Goal: Contribute content: Add original content to the website for others to see

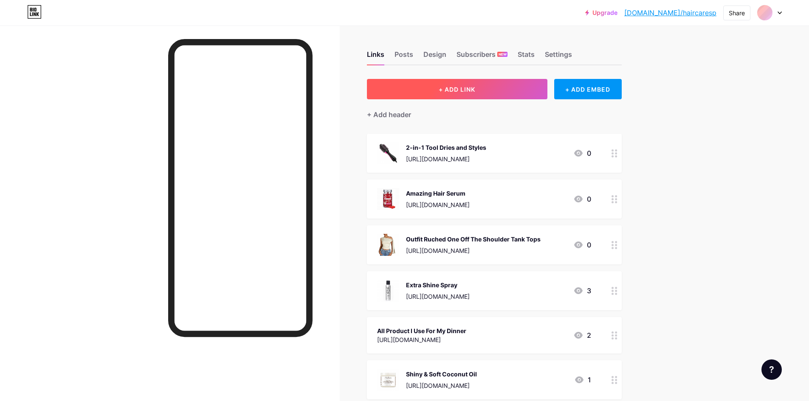
click at [480, 97] on button "+ ADD LINK" at bounding box center [457, 89] width 180 height 20
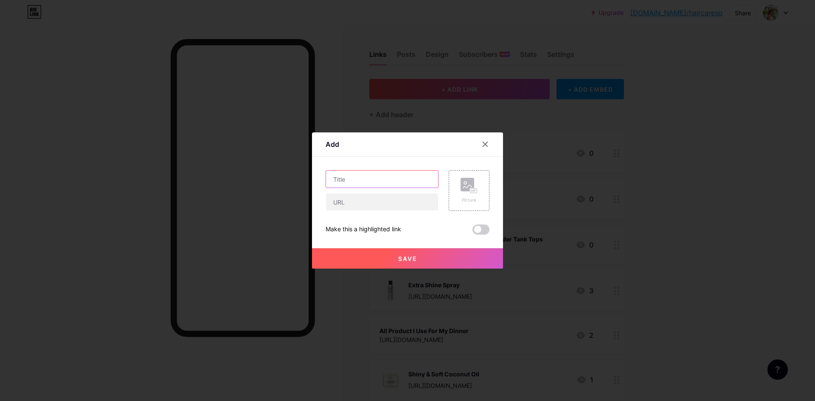
click at [372, 174] on input "text" at bounding box center [382, 179] width 112 height 17
paste input "Japanese hair mask"
type input "Japanese hair mask"
click at [477, 196] on div "Picture" at bounding box center [469, 190] width 41 height 41
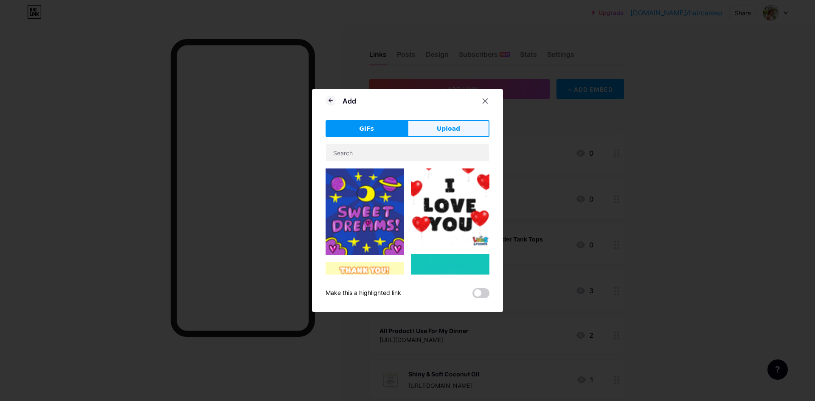
drag, startPoint x: 453, startPoint y: 140, endPoint x: 453, endPoint y: 133, distance: 6.8
click at [453, 138] on div "GIFs Upload Content YouTube Play YouTube video without leaving your page. ADD V…" at bounding box center [408, 209] width 164 height 178
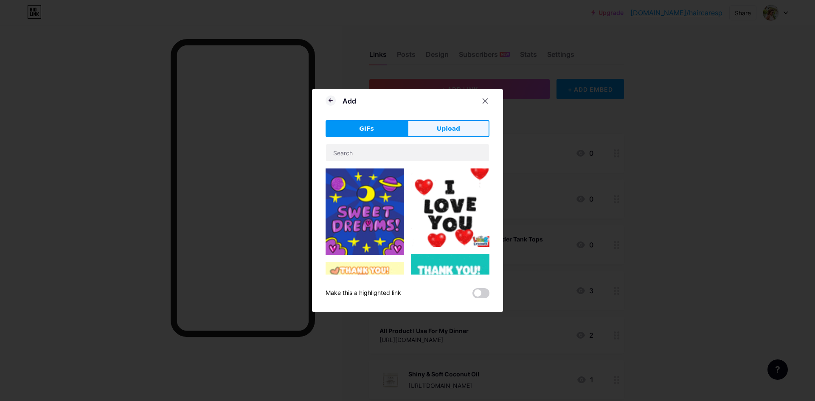
click at [453, 129] on span "Upload" at bounding box center [448, 128] width 23 height 9
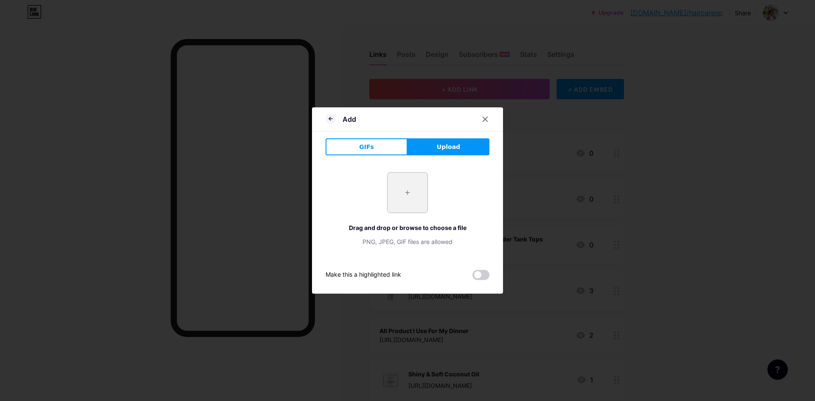
click at [406, 189] on input "file" at bounding box center [408, 193] width 40 height 40
type input "C:\fakepath\[PERSON_NAME] Rõ ràng và Đơn giản Tính năng Nội thất Sản [PERSON_NA…"
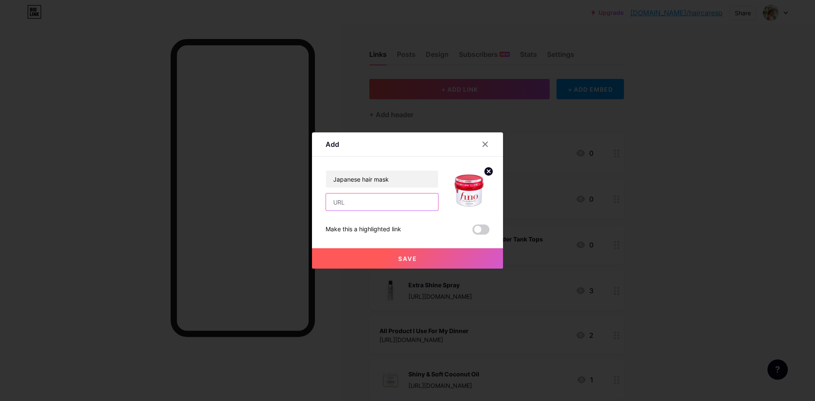
click at [393, 195] on input "text" at bounding box center [382, 202] width 112 height 17
paste input "[URL][DOMAIN_NAME]"
type input "[URL][DOMAIN_NAME]"
click at [363, 247] on div "Save" at bounding box center [407, 252] width 191 height 34
click at [369, 251] on button "Save" at bounding box center [407, 258] width 191 height 20
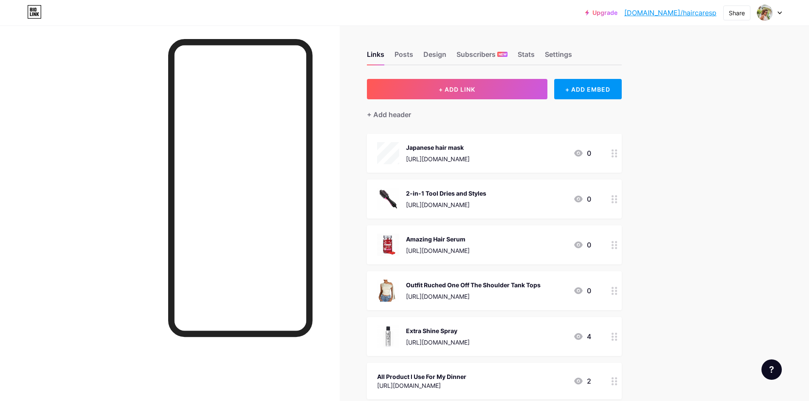
click at [501, 138] on div "Japanese hair mask [URL][DOMAIN_NAME] 0" at bounding box center [494, 153] width 255 height 39
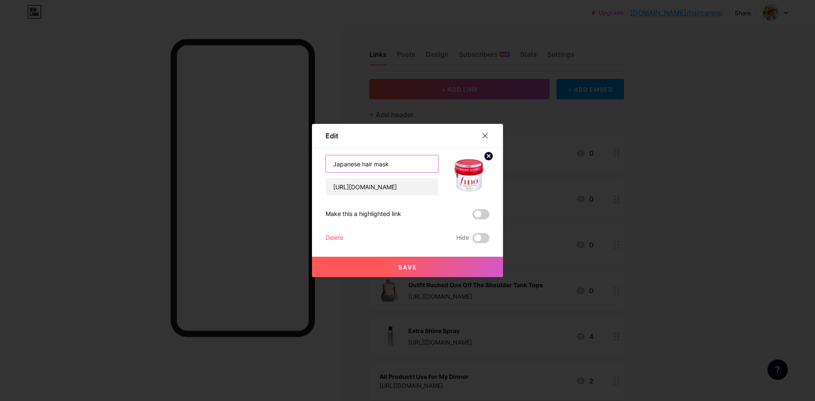
click at [363, 165] on input "Japanese hair mask" at bounding box center [382, 163] width 112 height 17
type input "Japanese Hair Mask"
click at [375, 265] on button "Save" at bounding box center [407, 267] width 191 height 20
